Goal: Task Accomplishment & Management: Manage account settings

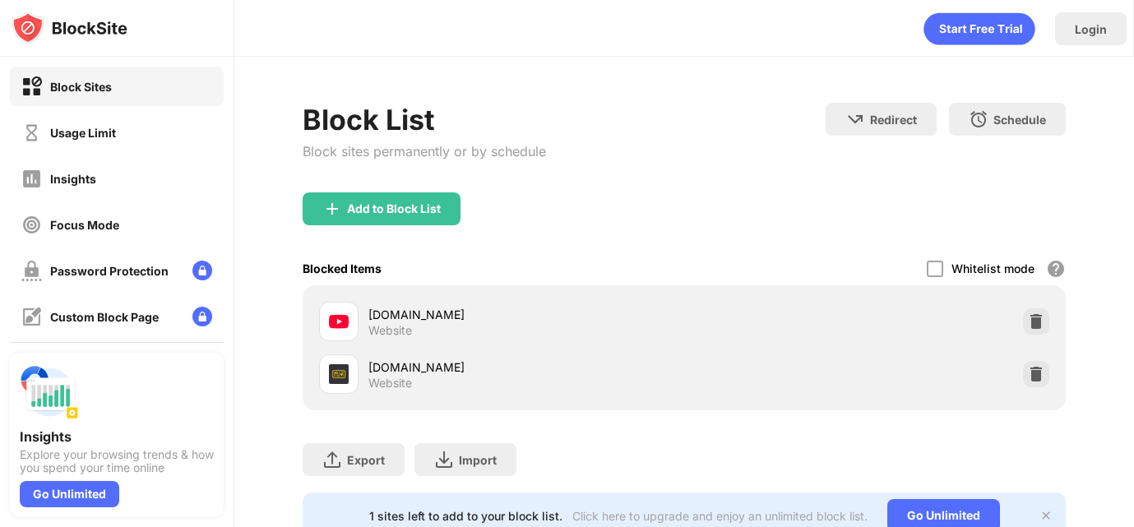
click at [1030, 324] on img at bounding box center [1035, 321] width 16 height 16
